Goal: Book appointment/travel/reservation

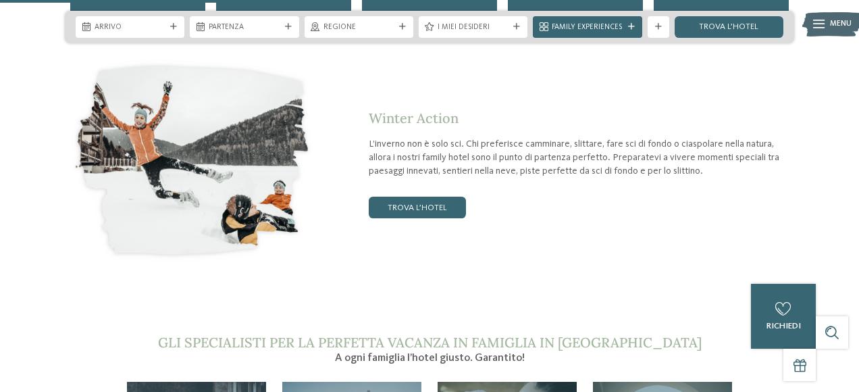
scroll to position [1756, 0]
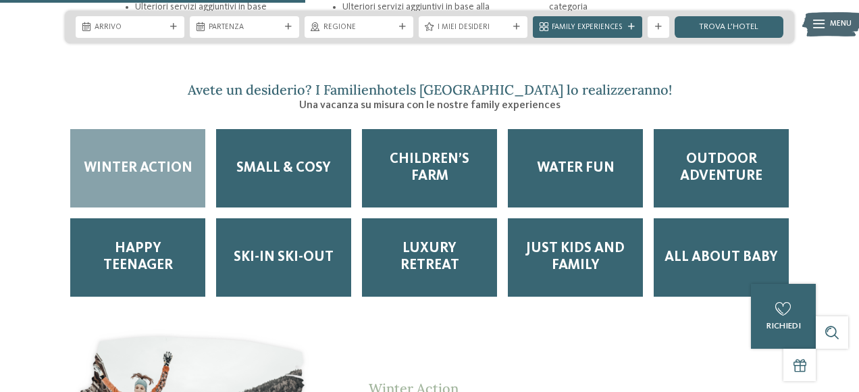
click at [134, 160] on span "Winter Action" at bounding box center [138, 168] width 109 height 17
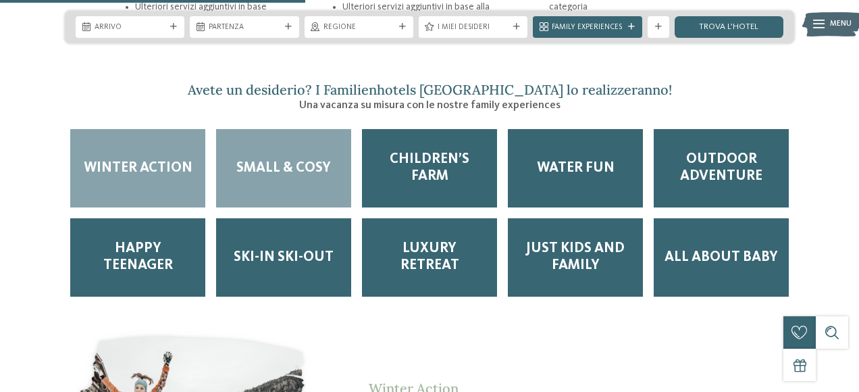
click at [303, 160] on span "Small & Cosy" at bounding box center [283, 168] width 95 height 17
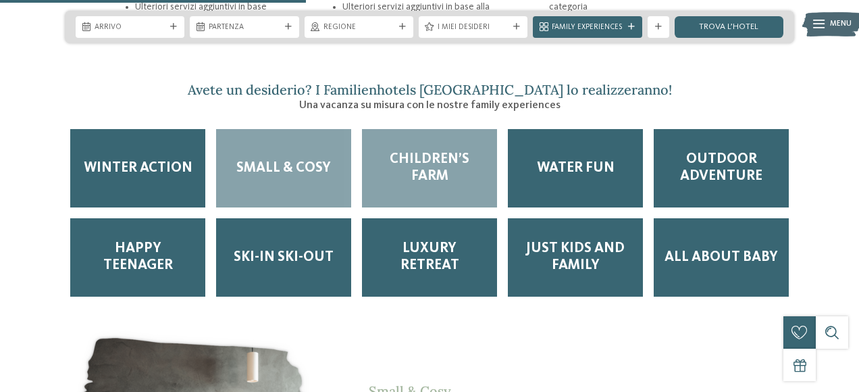
click at [423, 151] on span "Children’s Farm" at bounding box center [429, 168] width 113 height 34
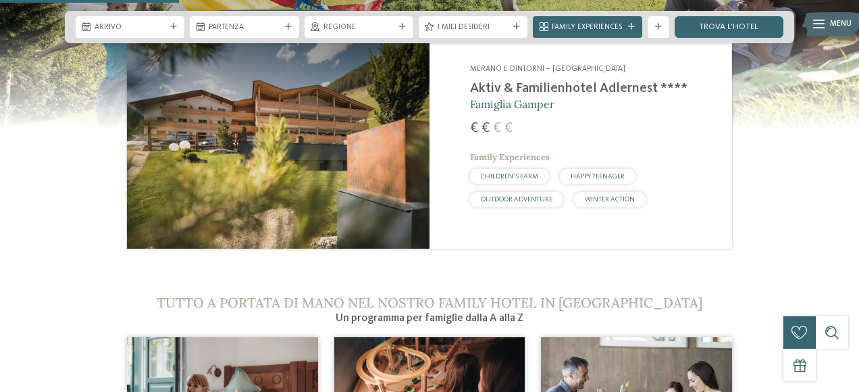
scroll to position [945, 0]
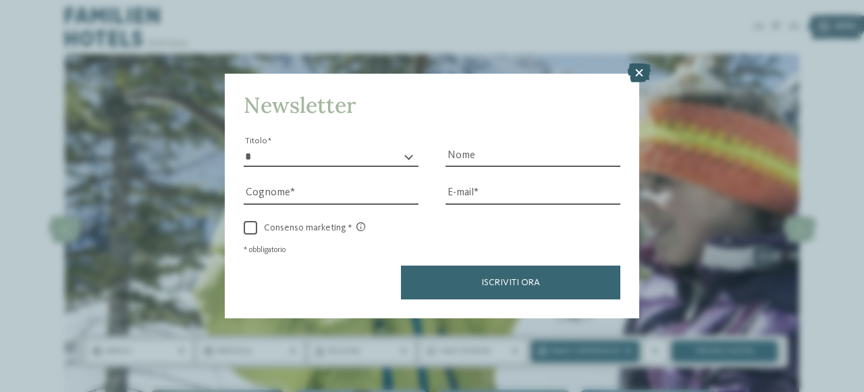
click at [641, 76] on icon at bounding box center [639, 72] width 23 height 19
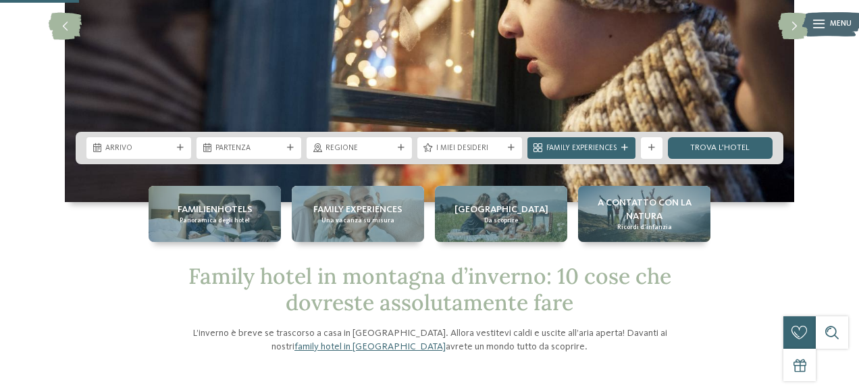
scroll to position [203, 0]
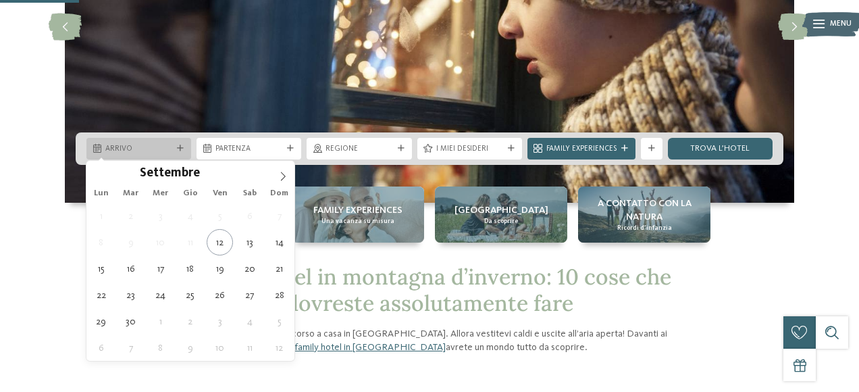
click at [181, 150] on icon at bounding box center [180, 148] width 7 height 7
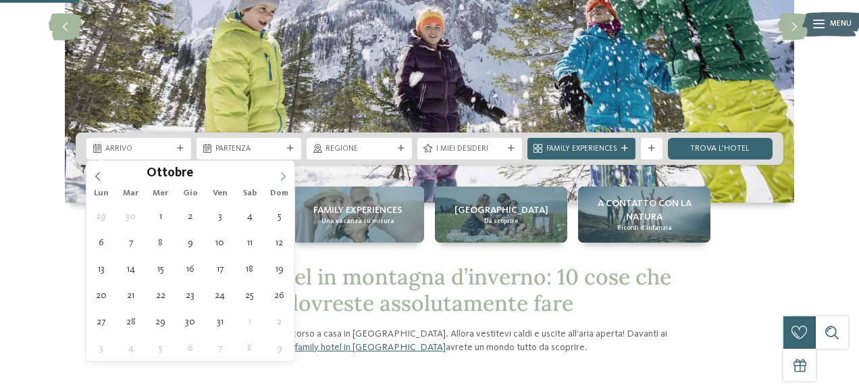
click at [286, 180] on span at bounding box center [282, 172] width 23 height 23
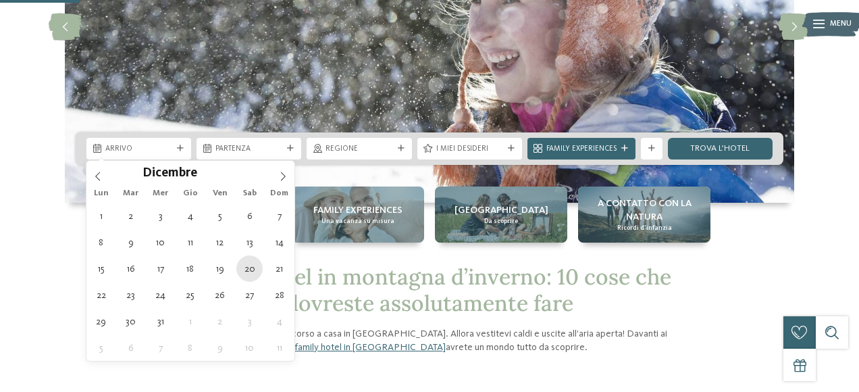
type div "20.12.2025"
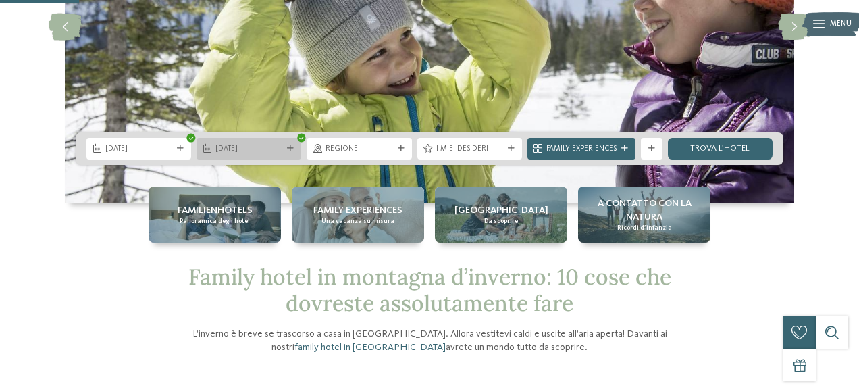
click at [288, 144] on div "20.12.2025" at bounding box center [249, 149] width 105 height 22
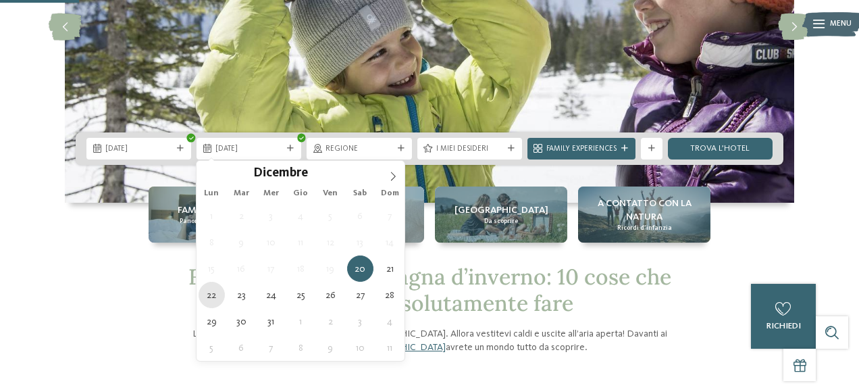
type div "22.12.2025"
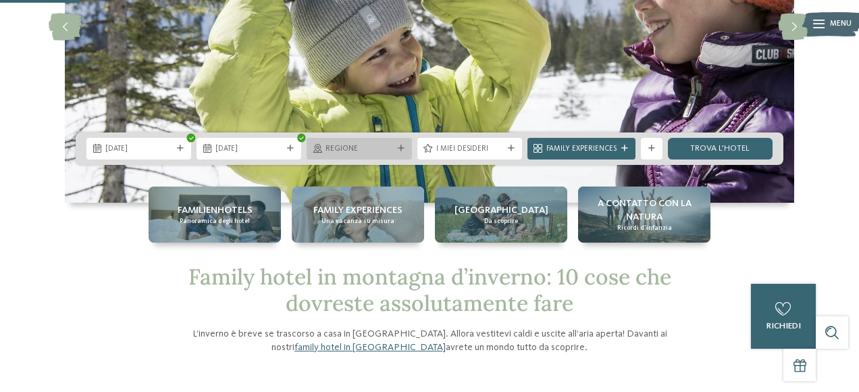
click at [392, 151] on span "Regione" at bounding box center [358, 149] width 67 height 11
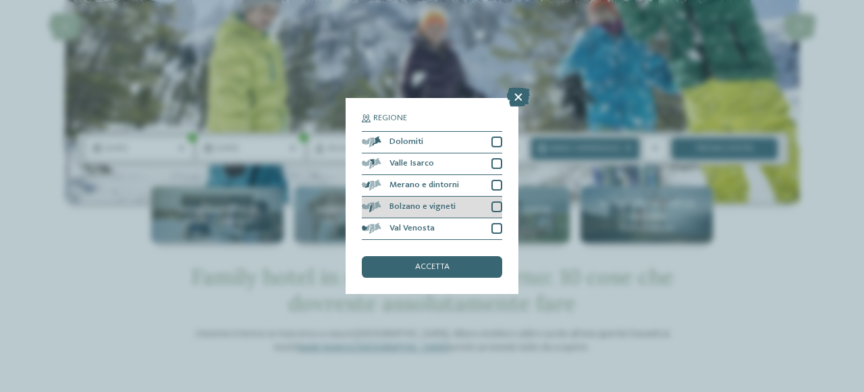
click at [496, 206] on div at bounding box center [497, 206] width 11 height 11
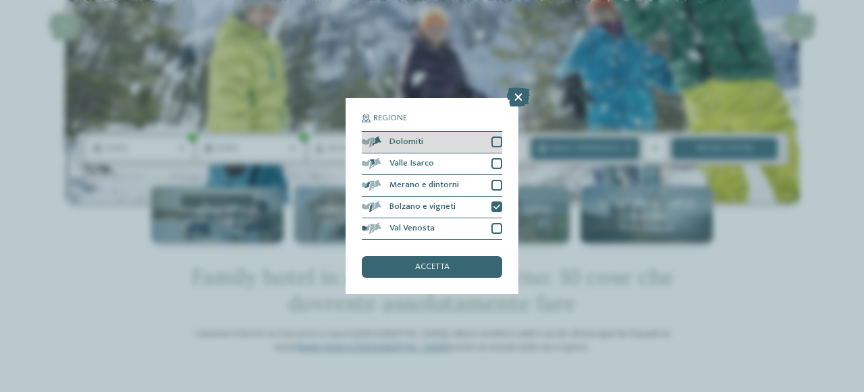
click at [498, 145] on div at bounding box center [497, 141] width 11 height 11
click at [438, 274] on div "accetta" at bounding box center [432, 267] width 140 height 22
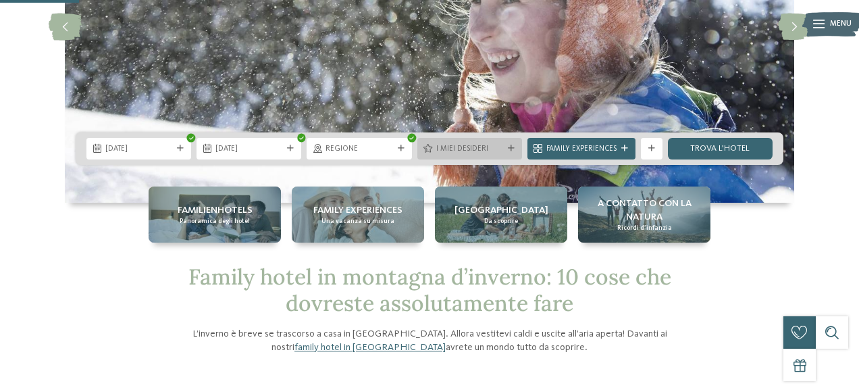
click at [511, 150] on icon at bounding box center [511, 148] width 7 height 7
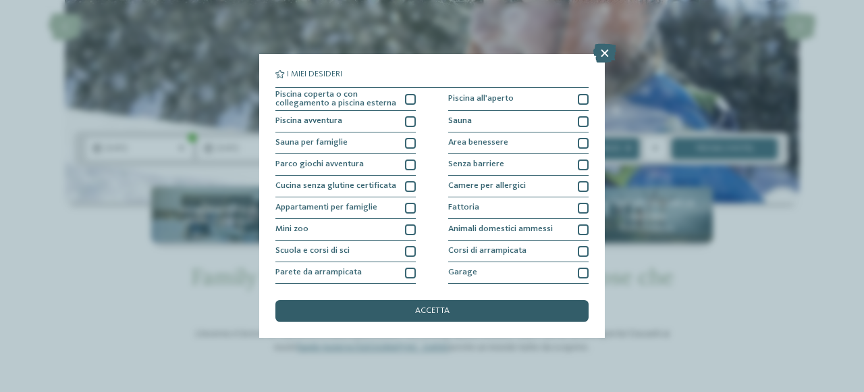
click at [392, 309] on div "accetta" at bounding box center [432, 311] width 313 height 22
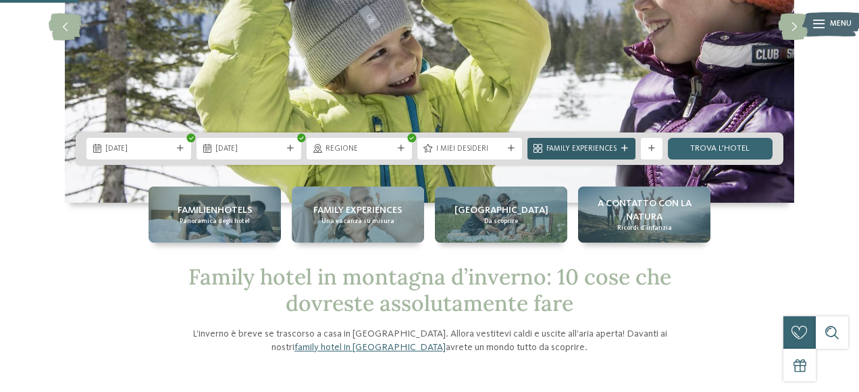
click at [608, 145] on span "Family Experiences" at bounding box center [581, 149] width 70 height 11
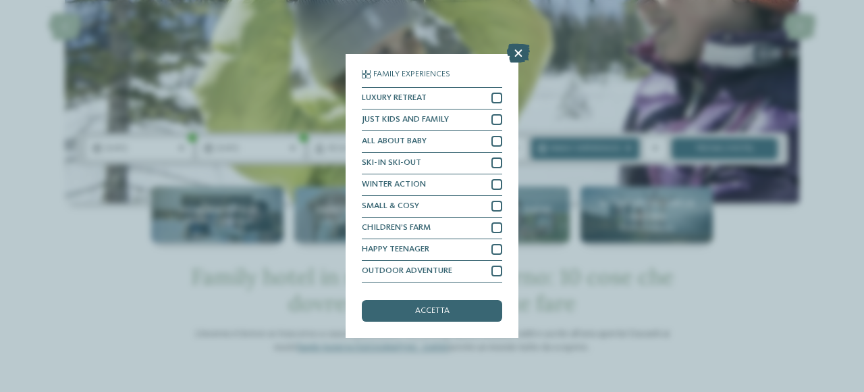
click at [508, 55] on icon at bounding box center [518, 53] width 23 height 19
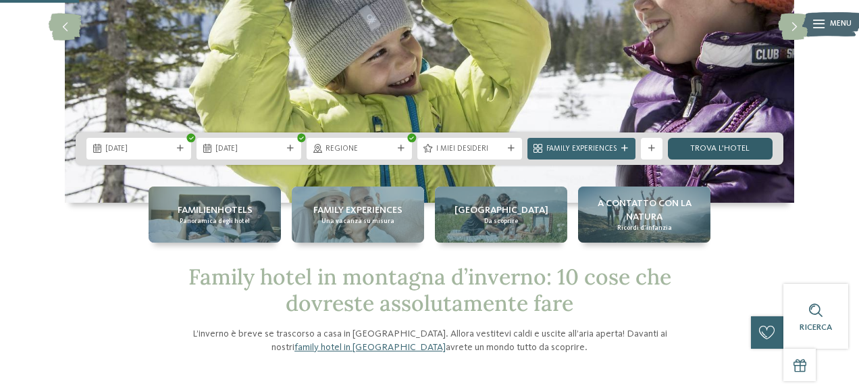
click at [733, 151] on link "trova l’hotel" at bounding box center [720, 149] width 105 height 22
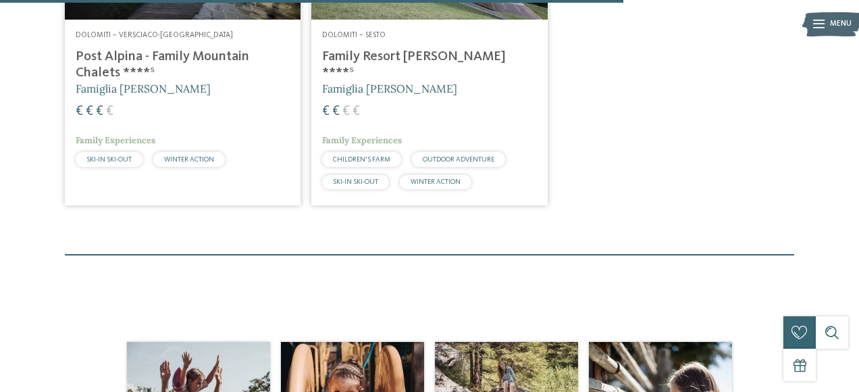
scroll to position [1211, 0]
